Goal: Task Accomplishment & Management: Manage account settings

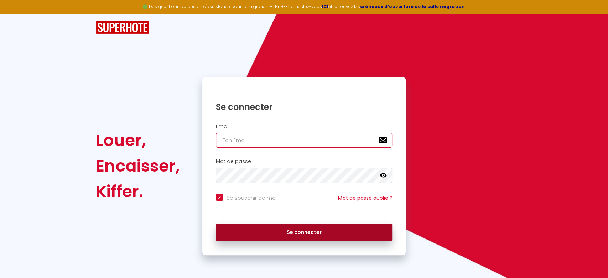
type input "[EMAIL_ADDRESS][DOMAIN_NAME]"
click at [273, 230] on button "Se connecter" at bounding box center [304, 233] width 177 height 18
checkbox input "true"
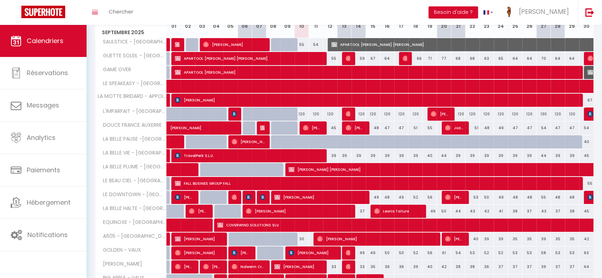
scroll to position [120, 0]
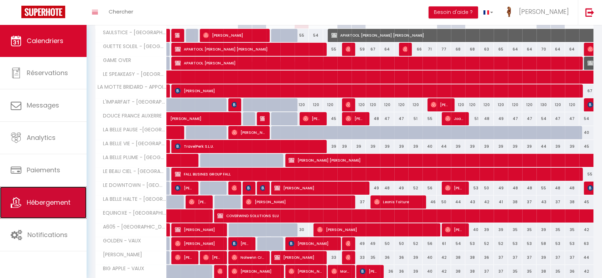
click at [22, 199] on link "Hébergement" at bounding box center [43, 203] width 87 height 32
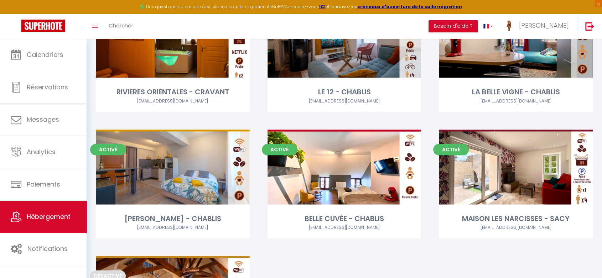
scroll to position [847, 0]
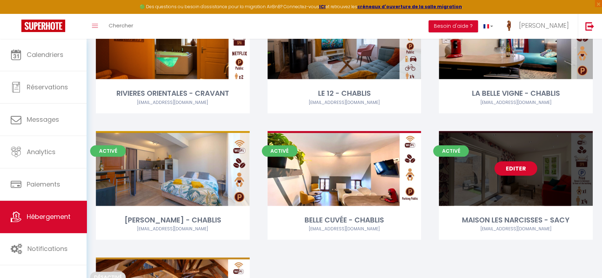
click at [508, 167] on link "Editer" at bounding box center [516, 168] width 43 height 14
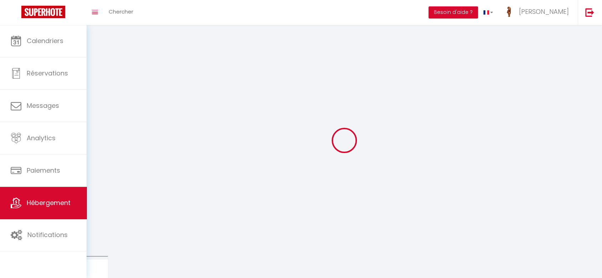
select select
select select "28"
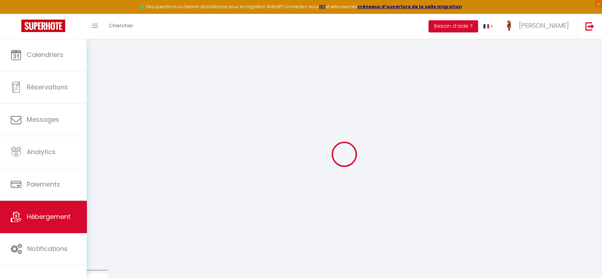
select select
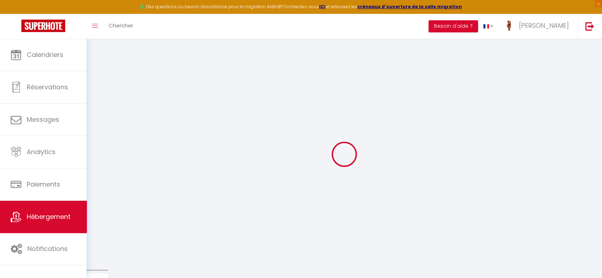
select select
checkbox input "false"
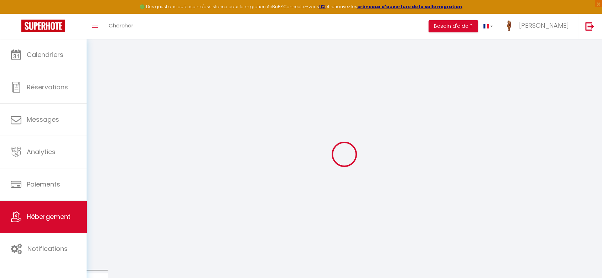
select select
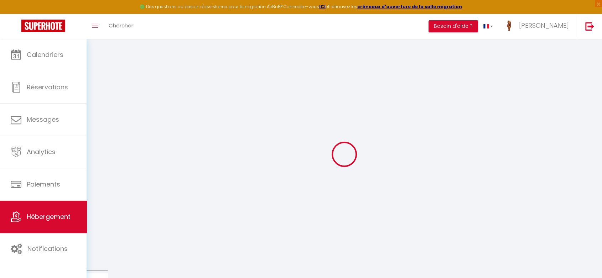
select select
checkbox input "false"
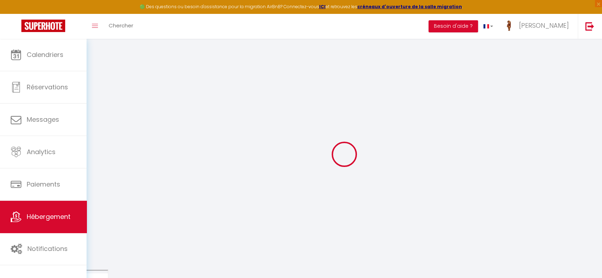
checkbox input "false"
select select
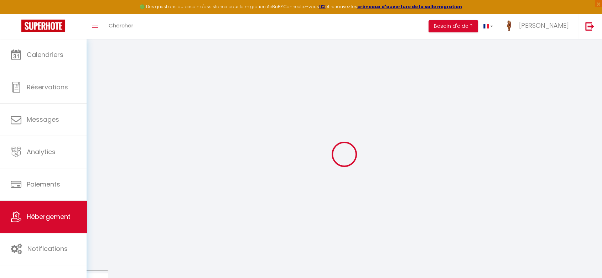
select select
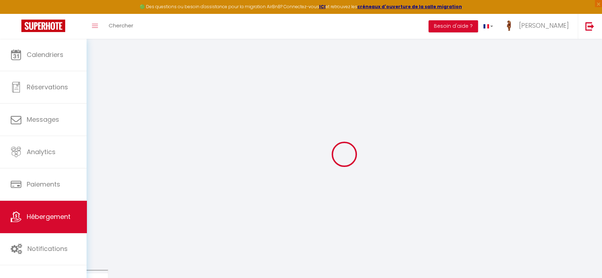
checkbox input "false"
select select
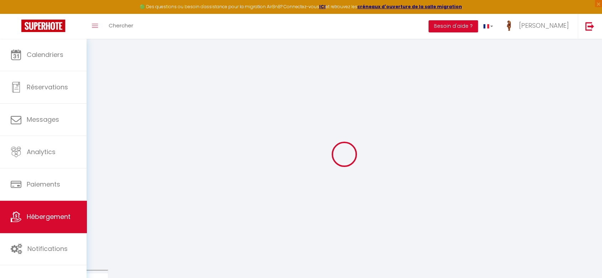
select select
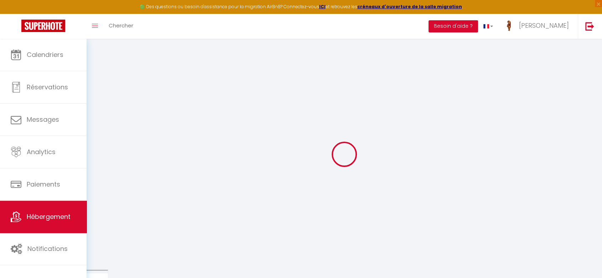
select select
checkbox input "false"
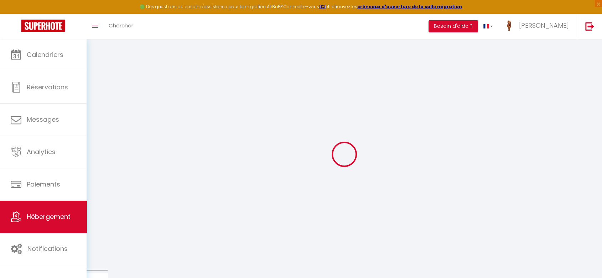
checkbox input "false"
select select
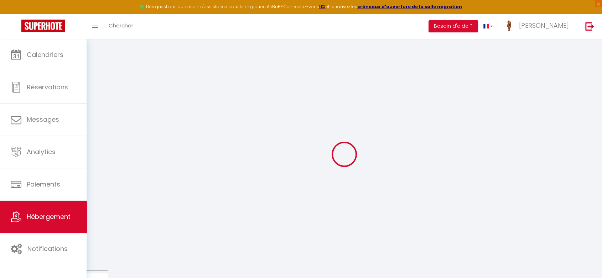
select select
checkbox input "false"
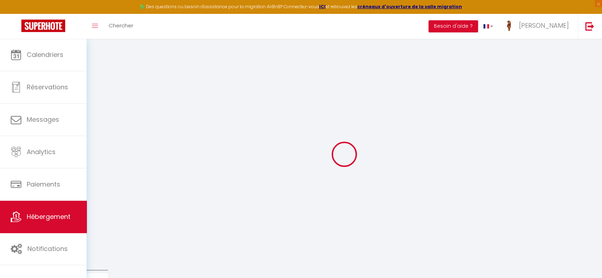
checkbox input "false"
select select
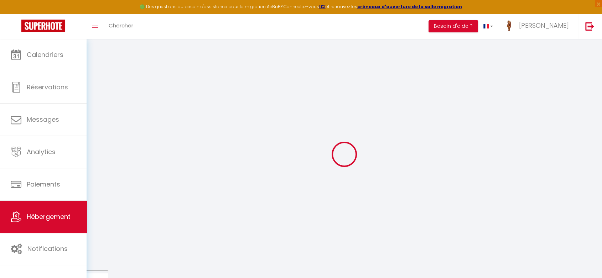
type input "MAISON LES NARCISSES - SACY"
type input "Home"
type input "République"
type input "[STREET_ADDRESS]"
type input "89000"
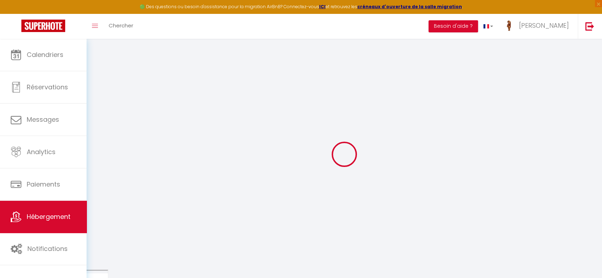
type input "[GEOGRAPHIC_DATA]"
select select "houses"
type input "135"
type input "35"
select select
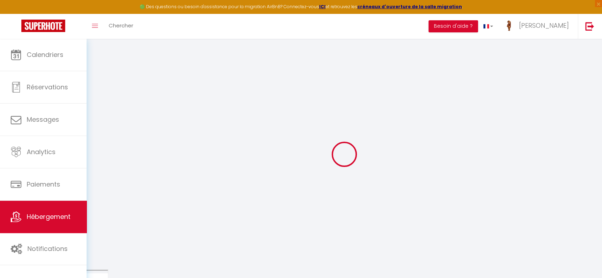
select select
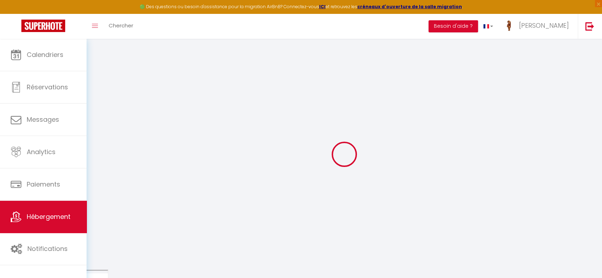
type input "[STREET_ADDRESS][PERSON_NAME]"
type input "89270"
type input "Vermenton"
type input "[EMAIL_ADDRESS][DOMAIN_NAME]"
select select "3316"
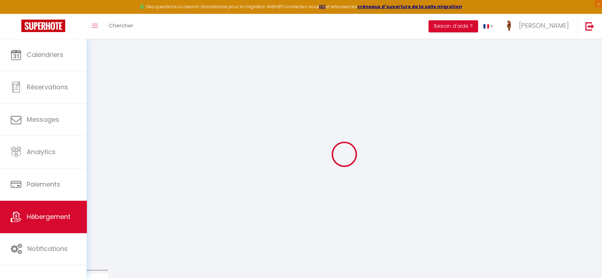
checkbox input "false"
type input "0"
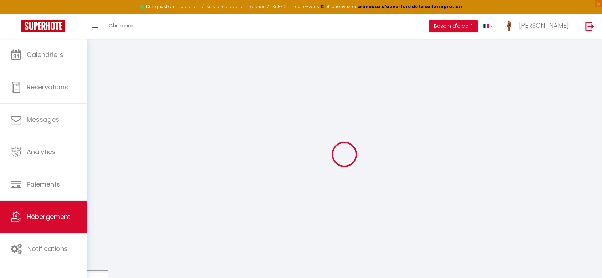
type input "0"
select select
checkbox input "false"
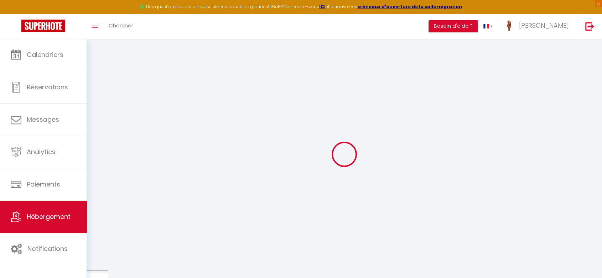
checkbox input "false"
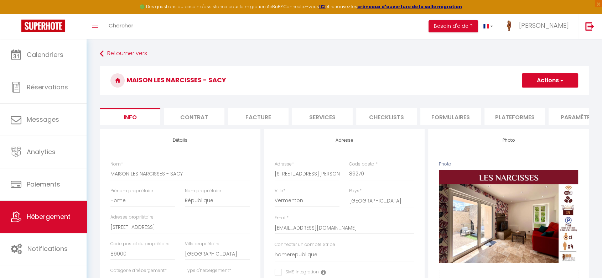
select select
checkbox input "false"
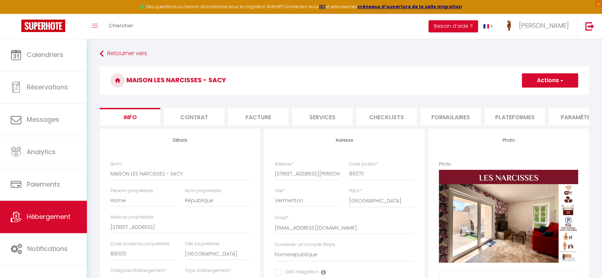
scroll to position [0, 217]
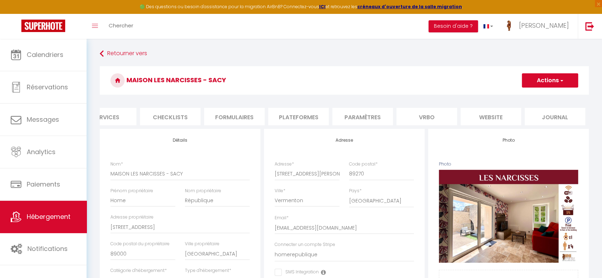
click at [507, 118] on li "website" at bounding box center [491, 116] width 61 height 17
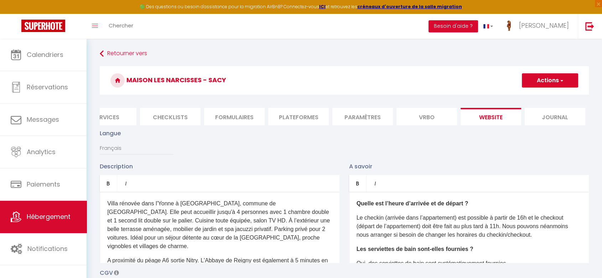
click at [537, 82] on button "Actions" at bounding box center [550, 80] width 56 height 14
click at [532, 96] on input "Enregistrer" at bounding box center [542, 96] width 26 height 7
checkbox input "true"
checkbox input "false"
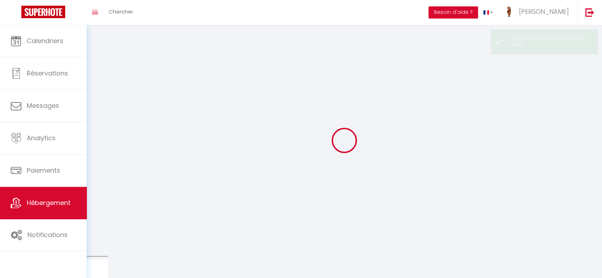
click at [553, 95] on div at bounding box center [344, 140] width 498 height 214
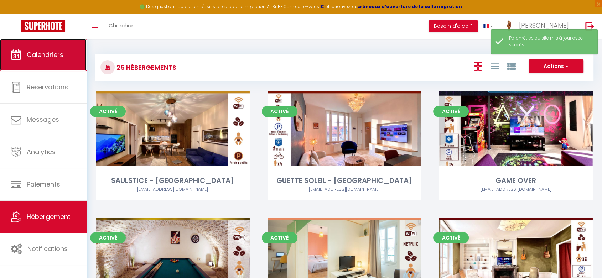
click at [24, 52] on link "Calendriers" at bounding box center [43, 55] width 87 height 32
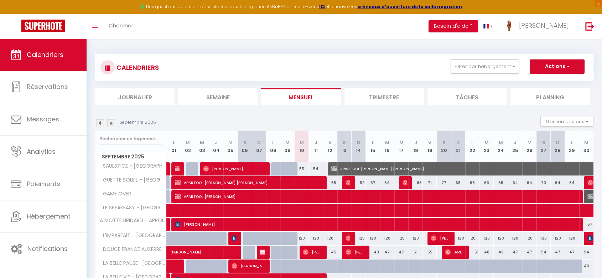
click at [112, 122] on img at bounding box center [111, 123] width 8 height 8
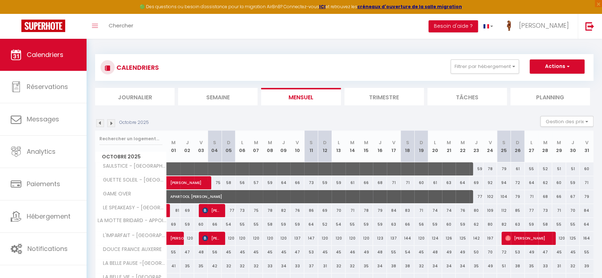
click at [112, 122] on img at bounding box center [111, 123] width 8 height 8
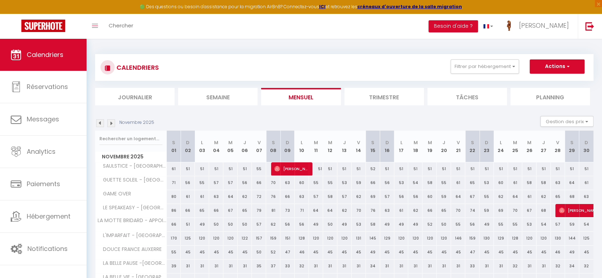
click at [112, 122] on img at bounding box center [111, 123] width 8 height 8
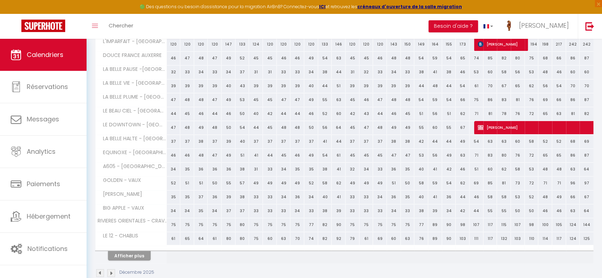
scroll to position [208, 0]
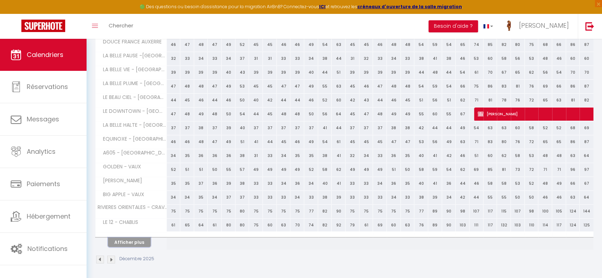
click at [131, 243] on button "Afficher plus" at bounding box center [129, 243] width 43 height 10
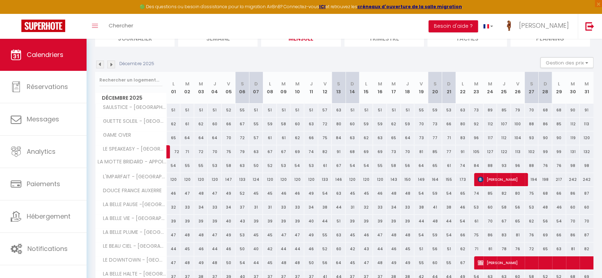
scroll to position [56, 0]
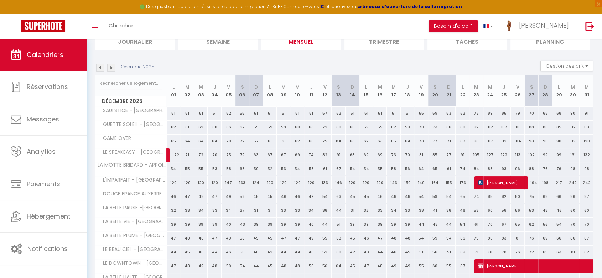
click at [100, 64] on img at bounding box center [100, 68] width 8 height 8
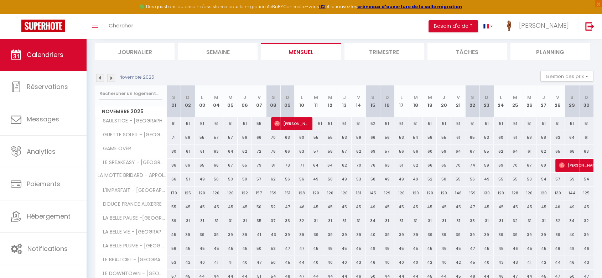
scroll to position [51, 0]
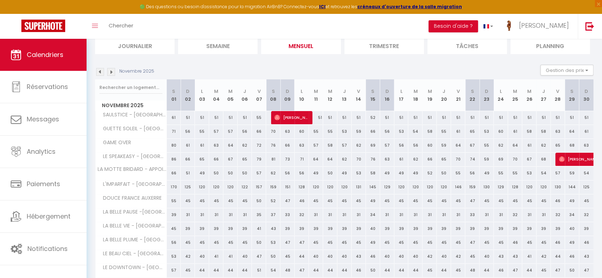
click at [95, 71] on div "Novembre 2025" at bounding box center [125, 72] width 61 height 8
click at [99, 71] on img at bounding box center [100, 72] width 8 height 8
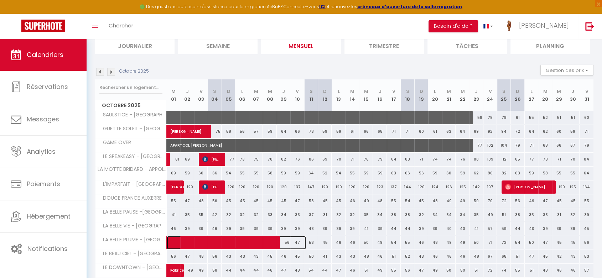
click at [259, 238] on span at bounding box center [240, 243] width 131 height 14
select select "OK"
select select "KO"
select select "0"
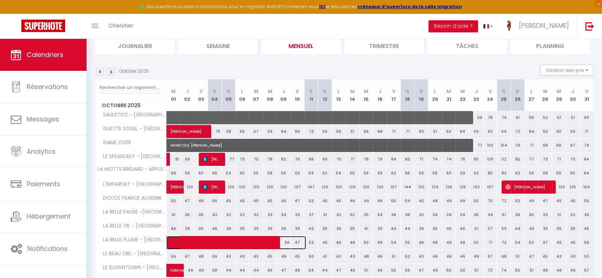
select select "1"
select select
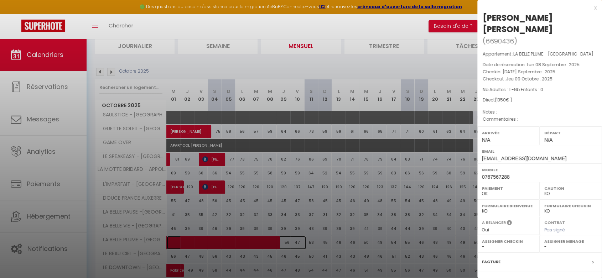
select select "38165"
click at [394, 68] on div at bounding box center [301, 139] width 602 height 278
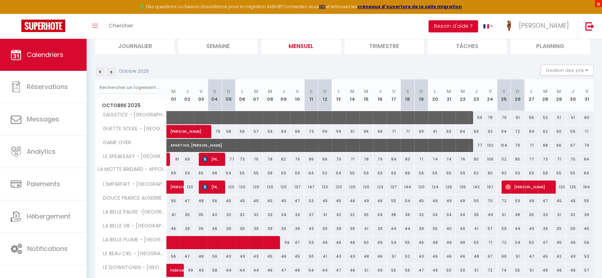
click at [597, 4] on span "×" at bounding box center [598, 3] width 7 height 7
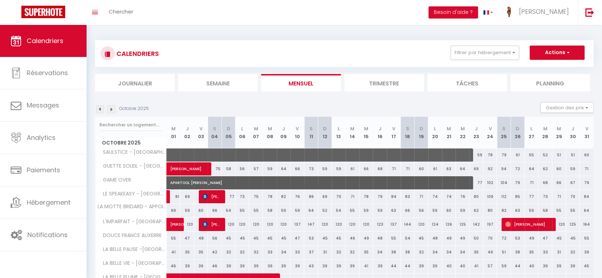
scroll to position [99, 0]
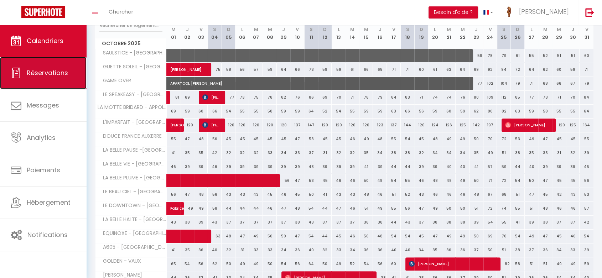
click at [63, 79] on link "Réservations" at bounding box center [43, 73] width 87 height 32
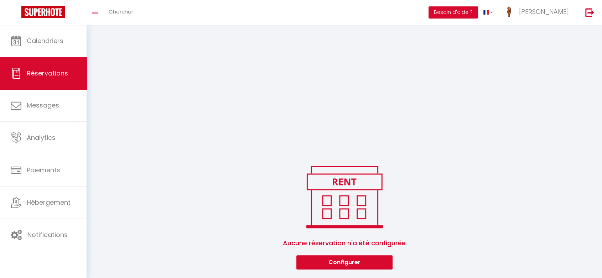
scroll to position [152, 0]
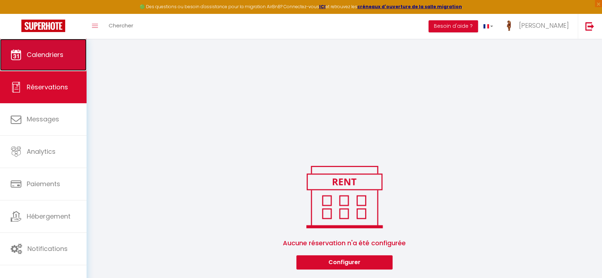
click at [66, 63] on link "Calendriers" at bounding box center [43, 55] width 87 height 32
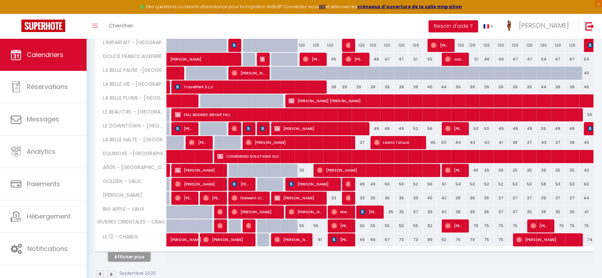
scroll to position [193, 0]
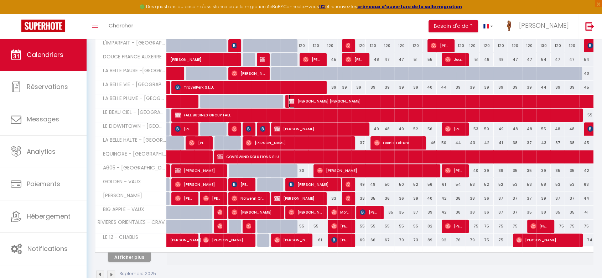
click at [376, 100] on span "[PERSON_NAME] [PERSON_NAME]" at bounding box center [535, 101] width 492 height 14
select select "OK"
select select "KO"
select select "0"
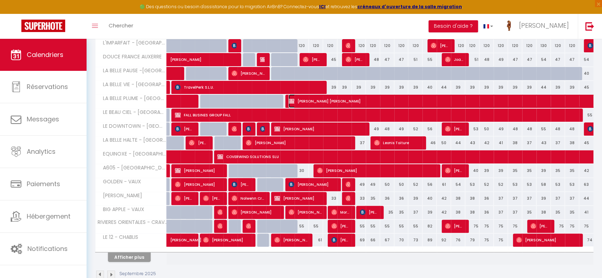
select select "1"
select select
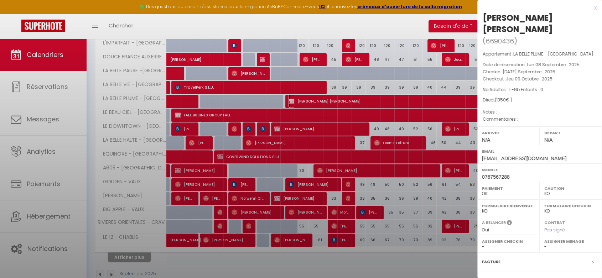
select select "38165"
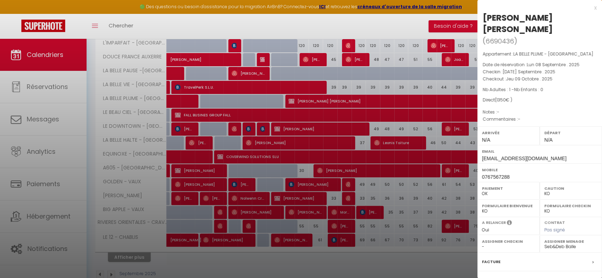
click at [388, 113] on div at bounding box center [301, 139] width 602 height 278
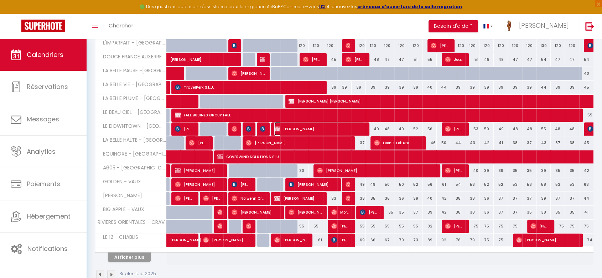
click at [356, 130] on span "[PERSON_NAME]" at bounding box center [319, 129] width 90 height 14
select select "OK"
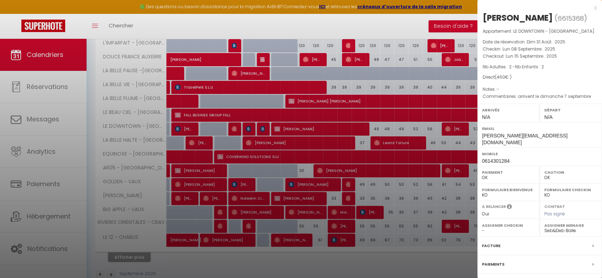
click at [415, 200] on div at bounding box center [301, 139] width 602 height 278
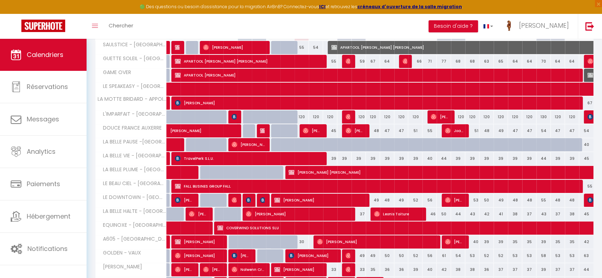
scroll to position [208, 0]
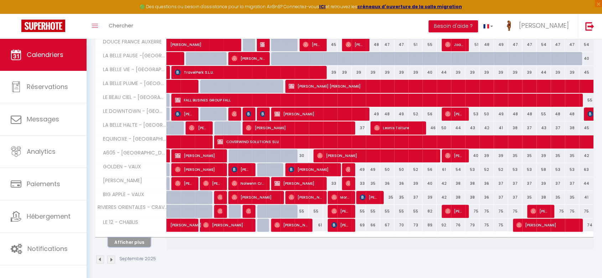
click at [129, 241] on button "Afficher plus" at bounding box center [129, 243] width 43 height 10
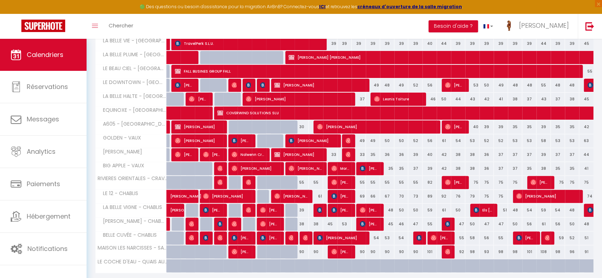
scroll to position [259, 0]
